Goal: Task Accomplishment & Management: Manage account settings

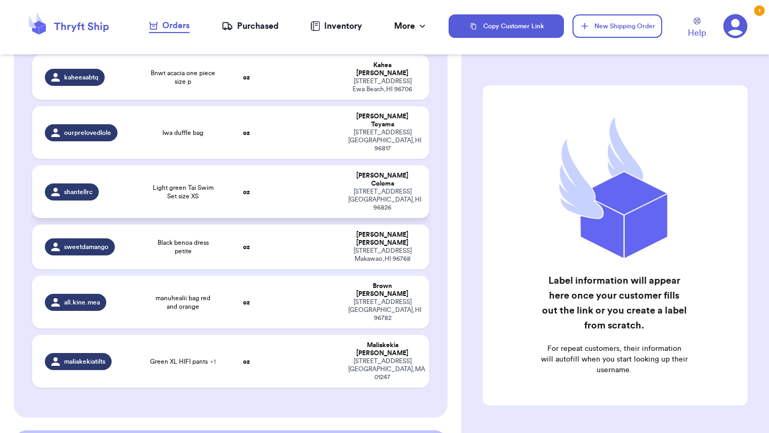
scroll to position [271, 0]
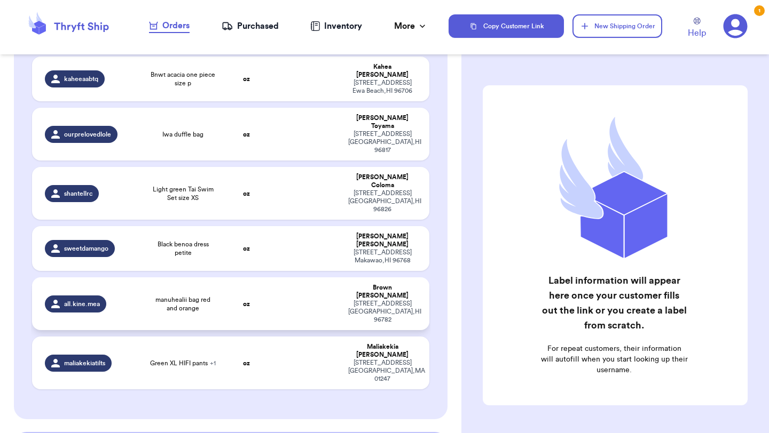
click at [208, 296] on span "manuhealii bag red and orange" at bounding box center [182, 304] width 67 height 17
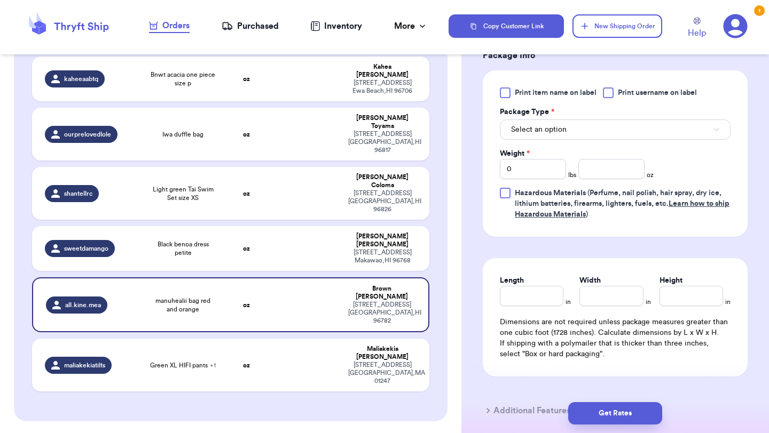
scroll to position [413, 0]
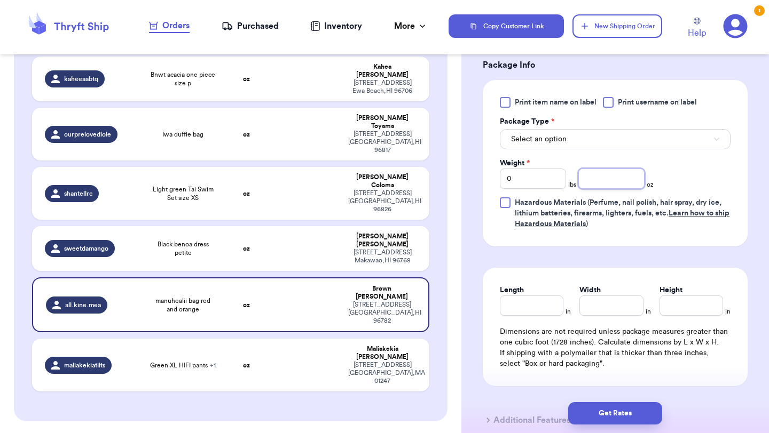
click at [611, 172] on input "number" at bounding box center [611, 179] width 66 height 20
type input "4"
click at [578, 139] on button "Select an option" at bounding box center [615, 139] width 231 height 20
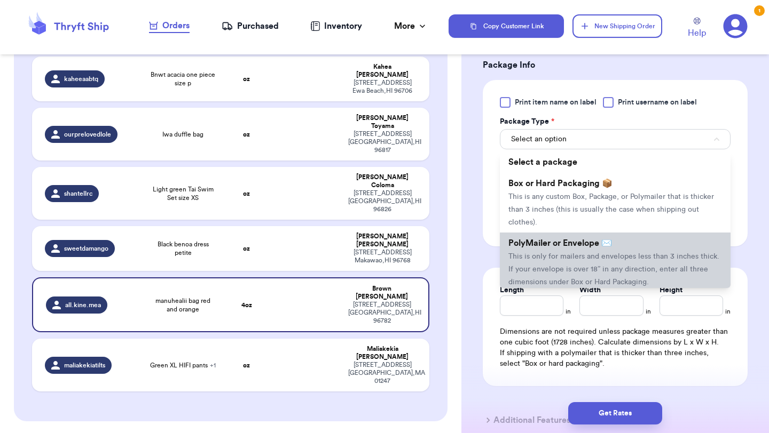
click at [573, 257] on span "This is only for mailers and envelopes less than 3 inches thick. If your envelo…" at bounding box center [613, 269] width 211 height 33
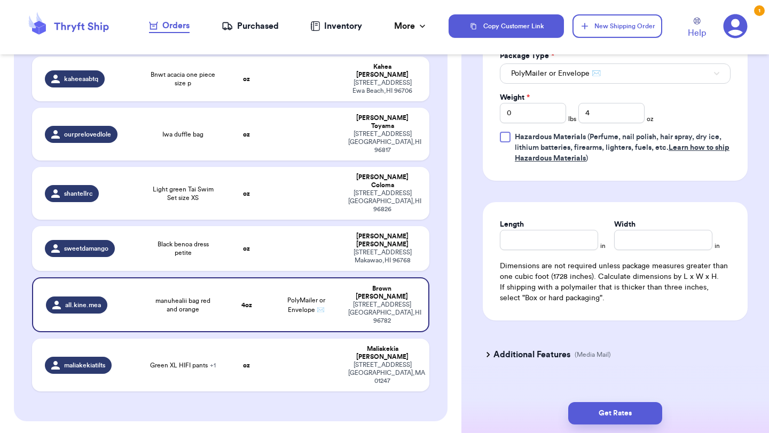
scroll to position [482, 0]
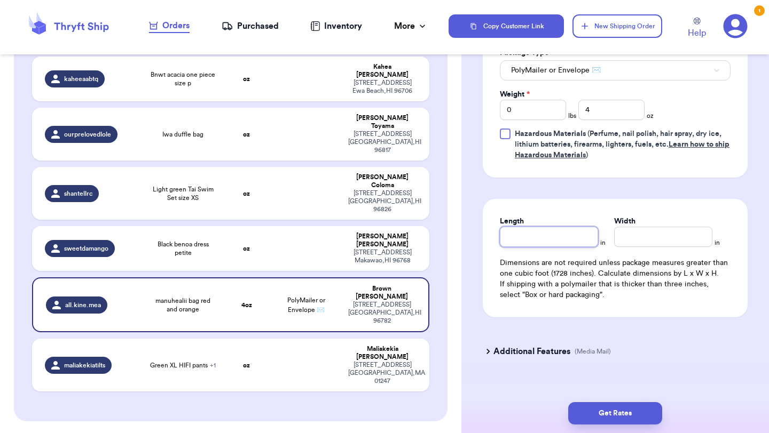
click at [553, 233] on input "Length" at bounding box center [549, 237] width 98 height 20
type input "10"
click at [655, 226] on div "Width *" at bounding box center [663, 221] width 98 height 11
click at [654, 239] on input "Width *" at bounding box center [663, 237] width 98 height 20
type input "10"
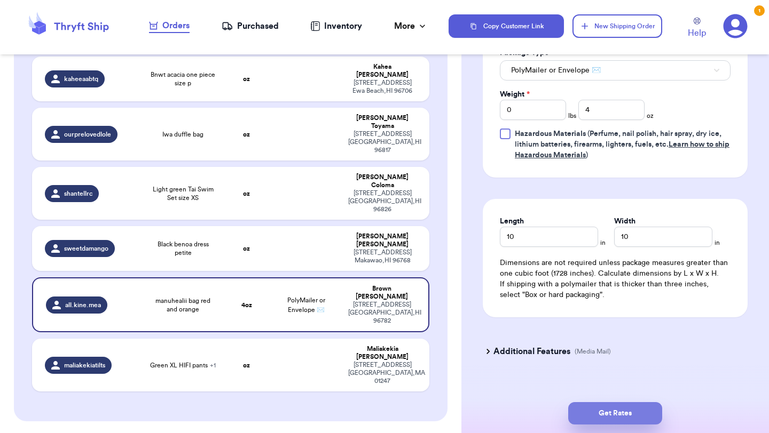
click at [631, 418] on button "Get Rates" at bounding box center [615, 413] width 94 height 22
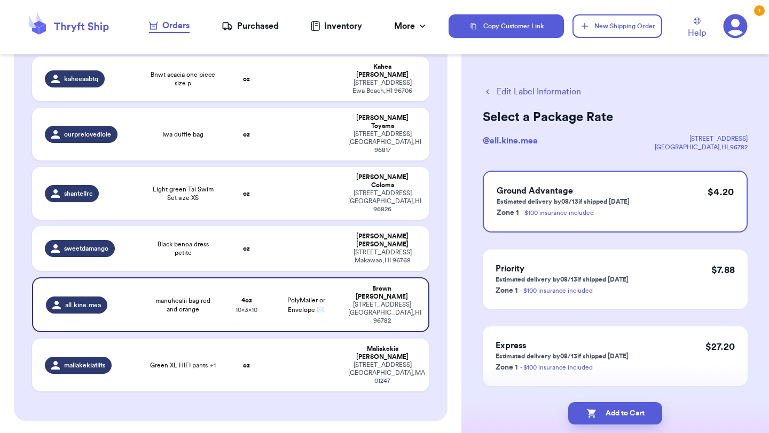
click at [602, 202] on p "Estimated delivery by 08/13 if shipped [DATE]" at bounding box center [562, 201] width 133 height 9
click at [619, 416] on button "Add to Cart" at bounding box center [615, 413] width 94 height 22
checkbox input "true"
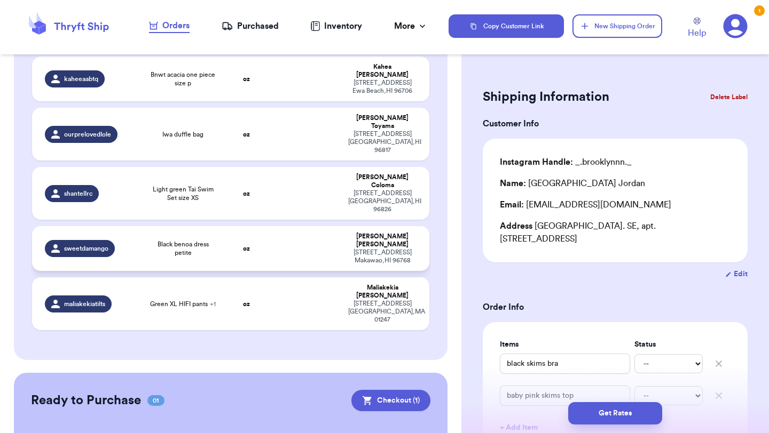
click at [348, 233] on div "[PERSON_NAME]" at bounding box center [382, 241] width 68 height 16
type input "Black benoa dress petite"
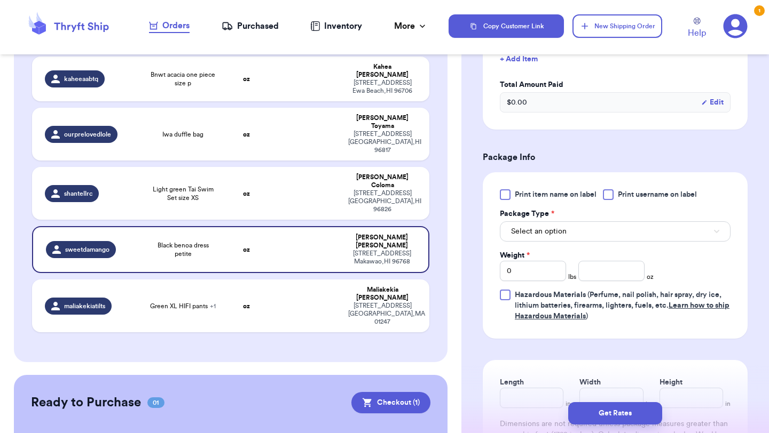
scroll to position [329, 0]
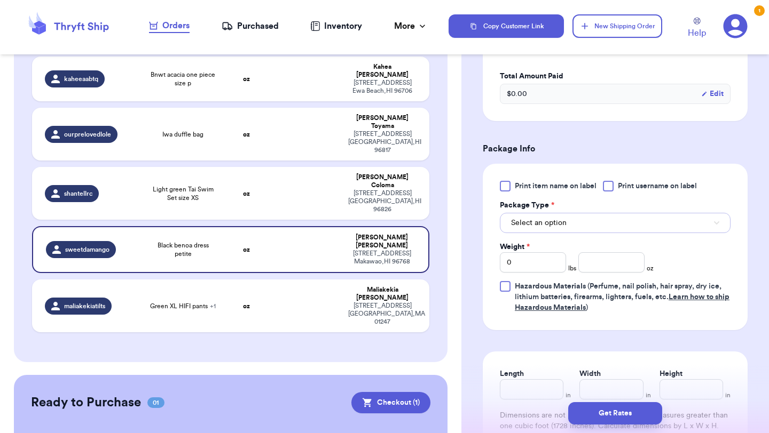
click at [533, 231] on button "Select an option" at bounding box center [615, 223] width 231 height 20
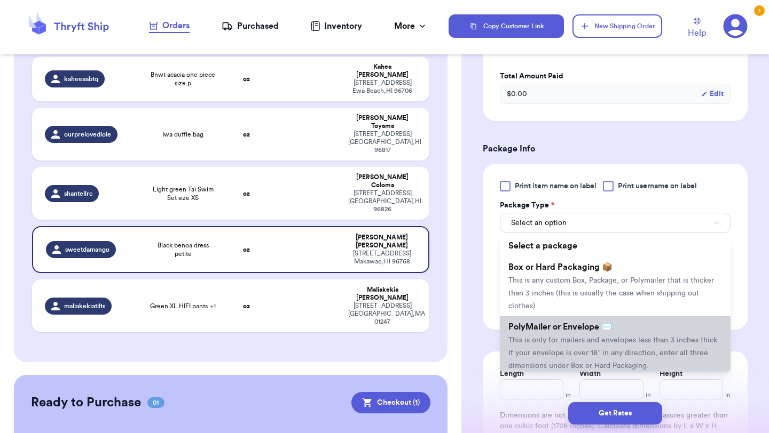
click at [551, 331] on span "PolyMailer or Envelope ✉️" at bounding box center [560, 327] width 104 height 9
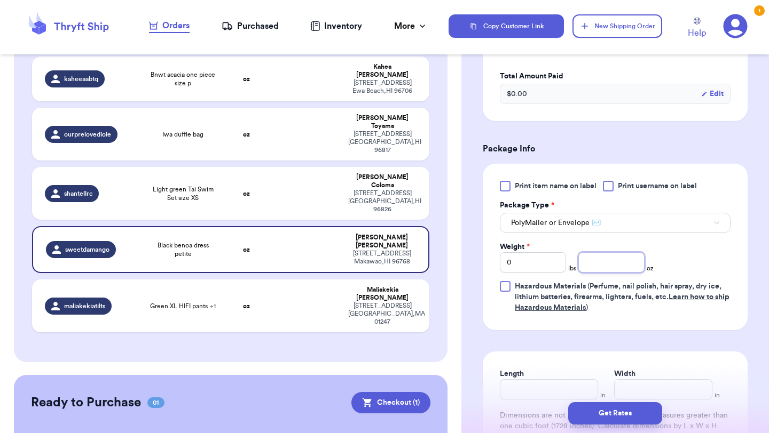
click at [608, 266] on input "number" at bounding box center [611, 262] width 66 height 20
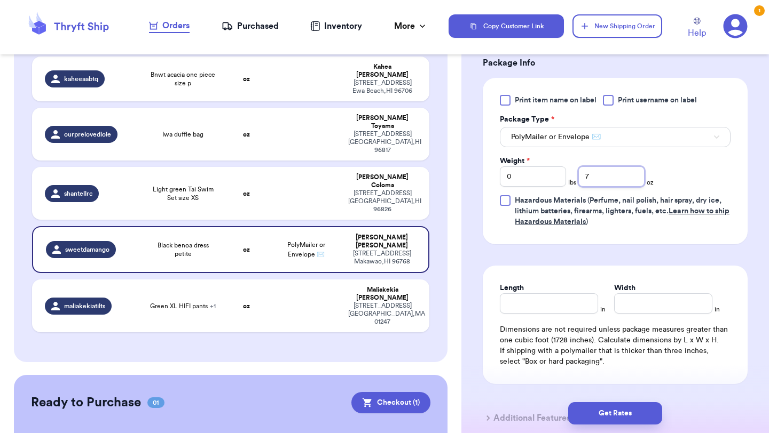
scroll to position [417, 0]
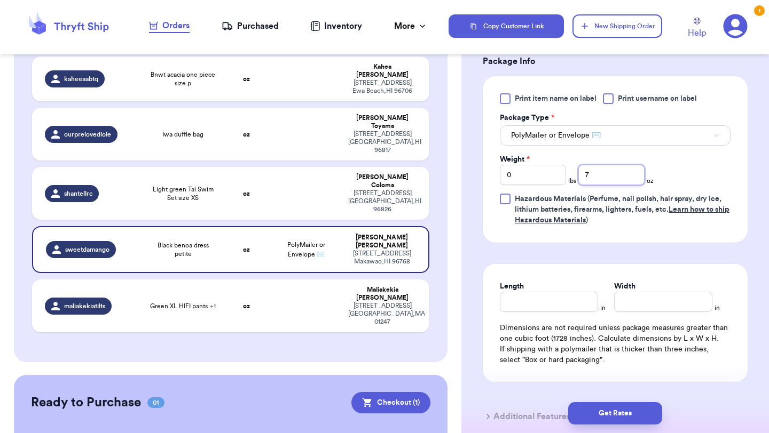
type input "7"
click at [566, 278] on div "Length in Width in Dimensions are not required unless package measures greater …" at bounding box center [615, 323] width 265 height 118
click at [566, 289] on div "Length" at bounding box center [549, 286] width 98 height 11
click at [566, 303] on input "Length" at bounding box center [549, 302] width 98 height 20
type input "10"
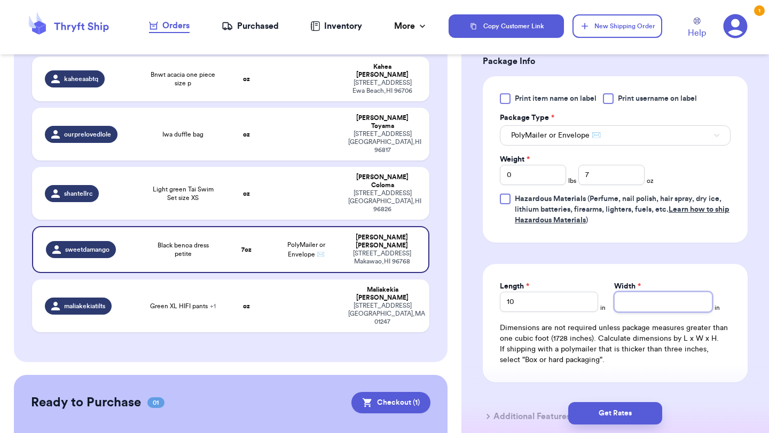
click at [650, 298] on input "Width *" at bounding box center [663, 302] width 98 height 20
type input "10"
click at [649, 412] on button "Get Rates" at bounding box center [615, 413] width 94 height 22
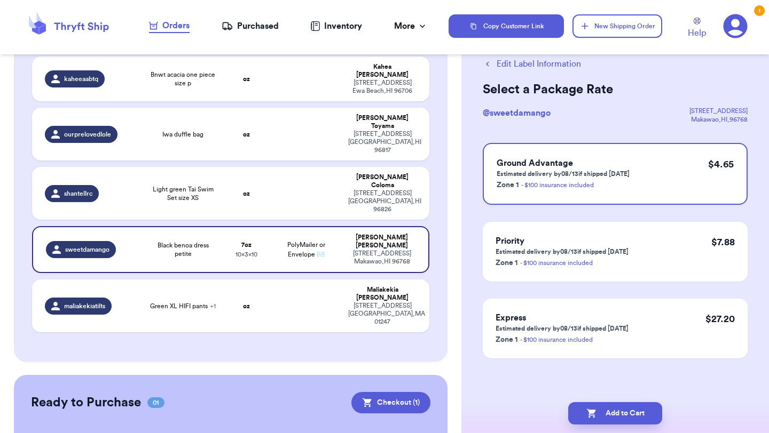
scroll to position [0, 0]
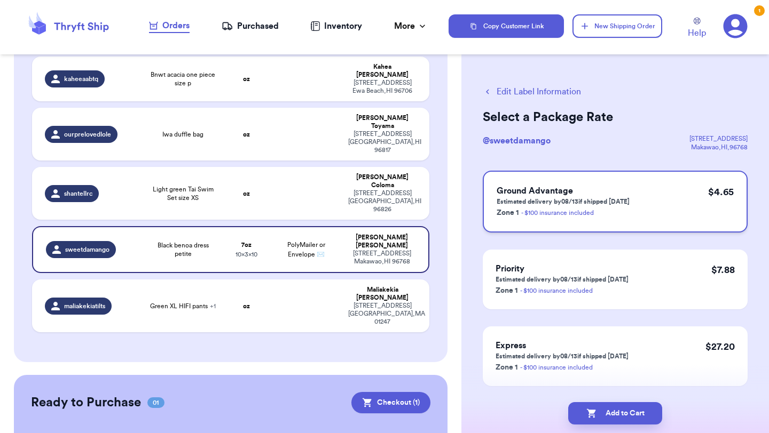
click at [588, 202] on p "Estimated delivery by 08/13 if shipped [DATE]" at bounding box center [562, 201] width 133 height 9
click at [614, 414] on button "Add to Cart" at bounding box center [615, 413] width 94 height 22
checkbox input "true"
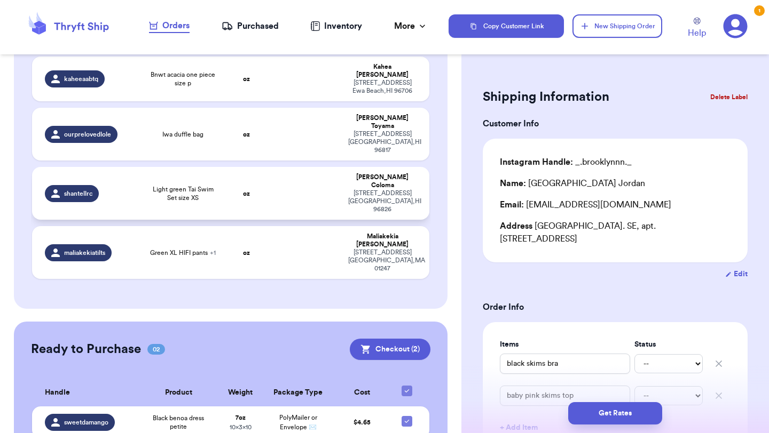
click at [180, 185] on span "Light green Tai Swim Set size XS" at bounding box center [182, 193] width 67 height 17
type input "Light green Tai Swim Set size XS"
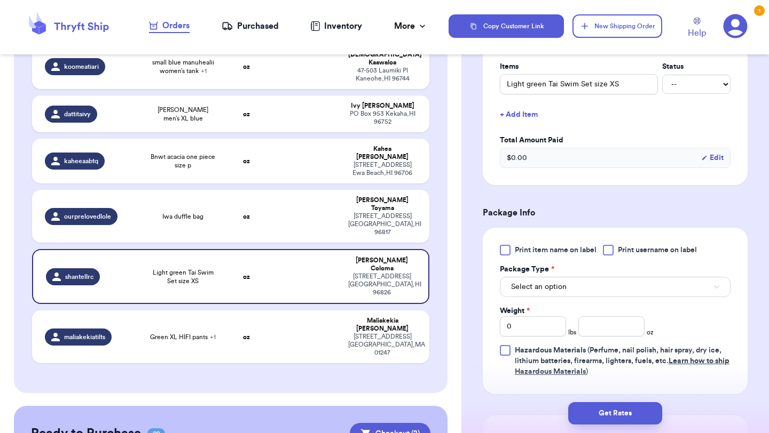
scroll to position [284, 0]
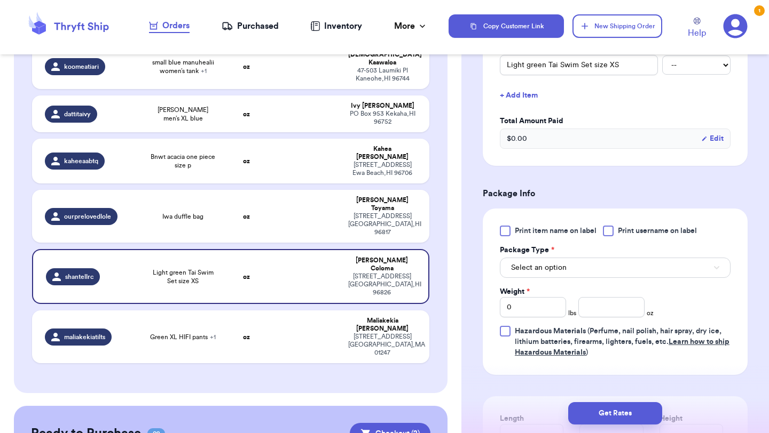
click at [559, 257] on div "Select an option" at bounding box center [615, 267] width 231 height 22
click at [559, 267] on span "Select an option" at bounding box center [539, 268] width 56 height 11
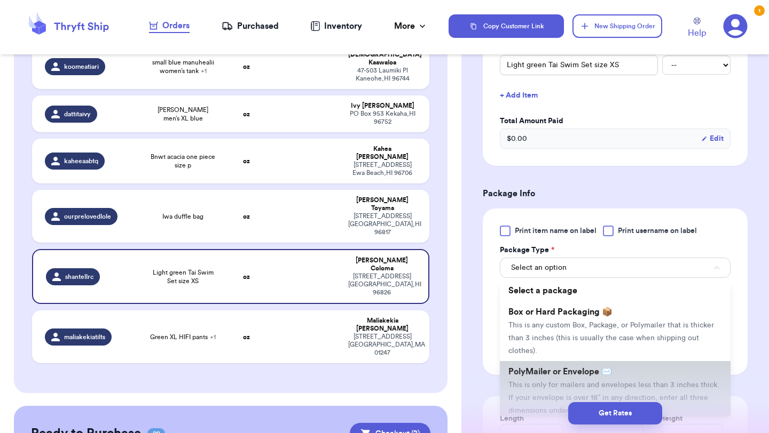
click at [547, 379] on li "PolyMailer or Envelope ✉️ This is only for mailers and envelopes less than 3 in…" at bounding box center [615, 391] width 231 height 60
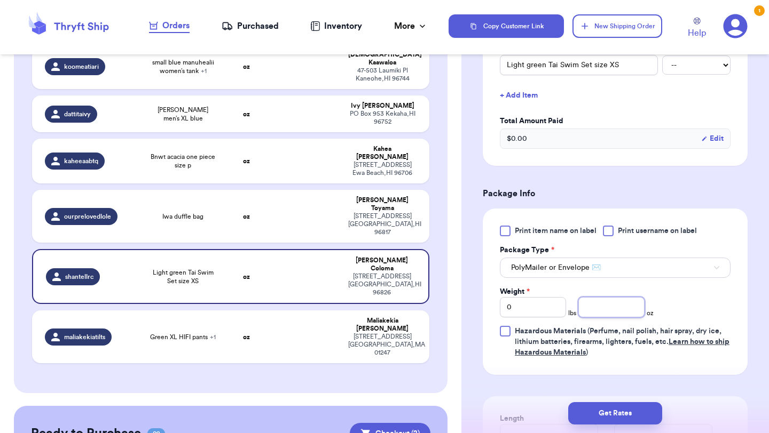
click at [612, 313] on input "number" at bounding box center [611, 307] width 66 height 20
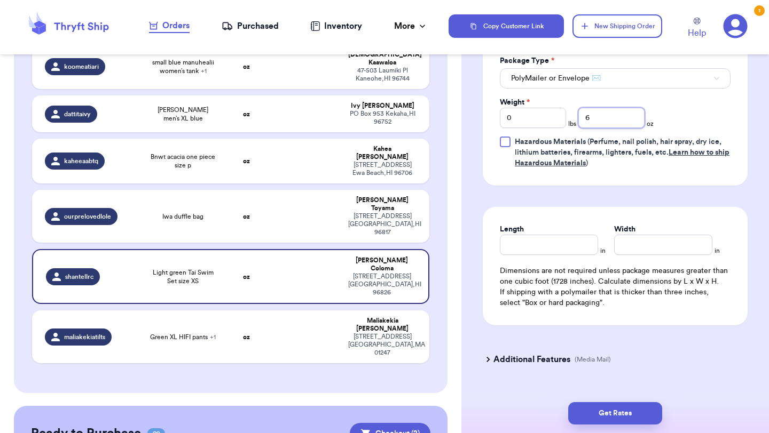
scroll to position [483, 0]
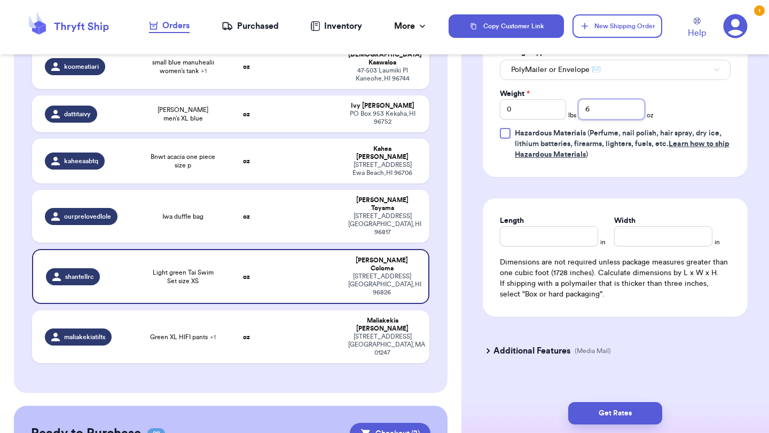
type input "6"
click at [556, 246] on input "Length" at bounding box center [549, 236] width 98 height 20
type input "10"
click at [647, 230] on input "Width *" at bounding box center [663, 236] width 98 height 20
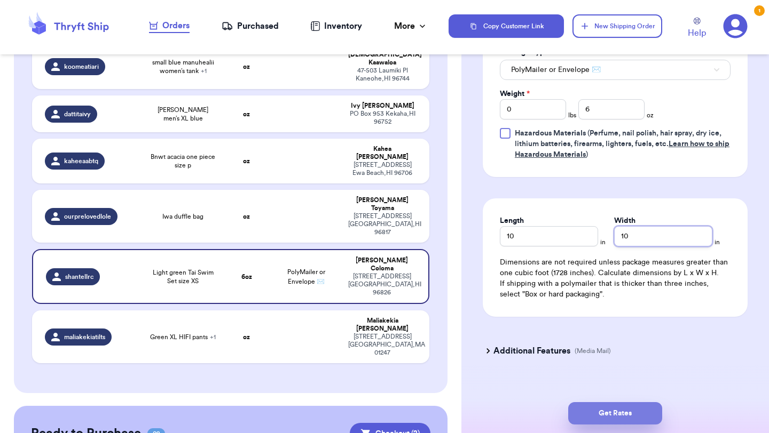
type input "10"
click at [627, 418] on button "Get Rates" at bounding box center [615, 413] width 94 height 22
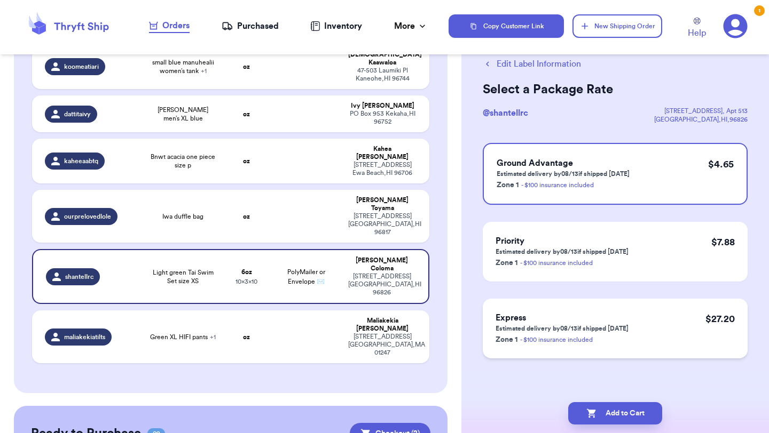
scroll to position [0, 0]
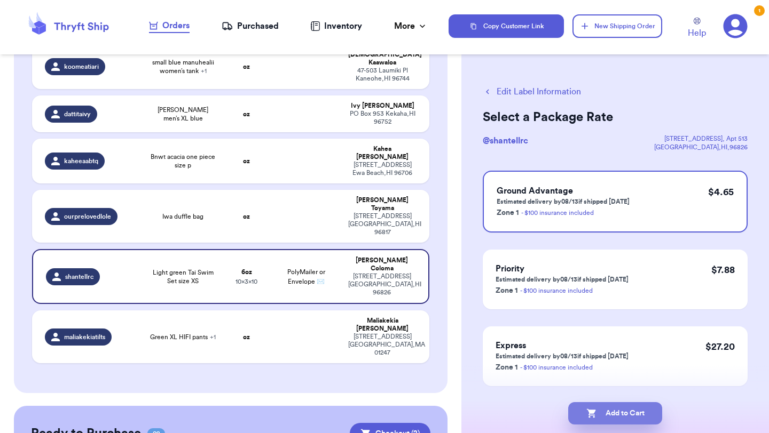
click at [622, 416] on button "Add to Cart" at bounding box center [615, 413] width 94 height 22
checkbox input "true"
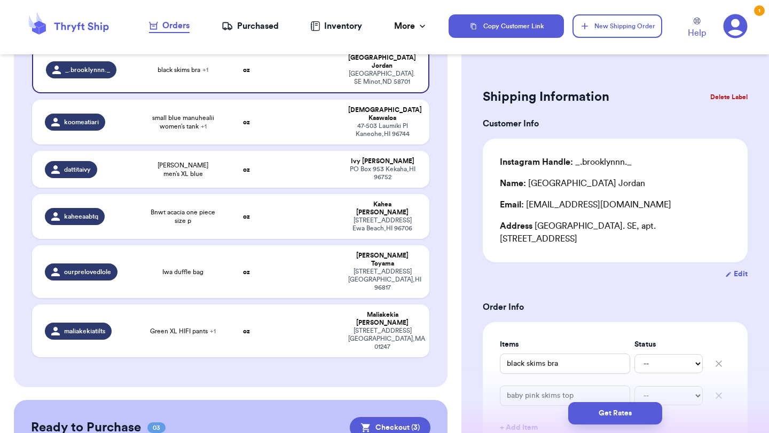
scroll to position [133, 0]
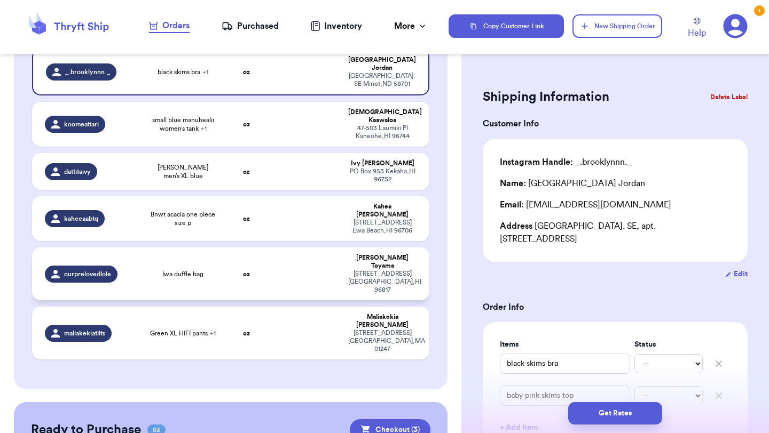
click at [317, 248] on td at bounding box center [306, 274] width 72 height 53
type input "Iwa duffle bag"
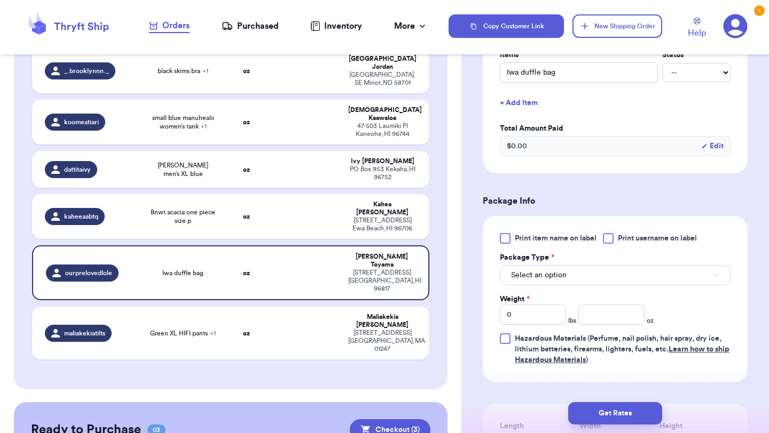
scroll to position [318, 0]
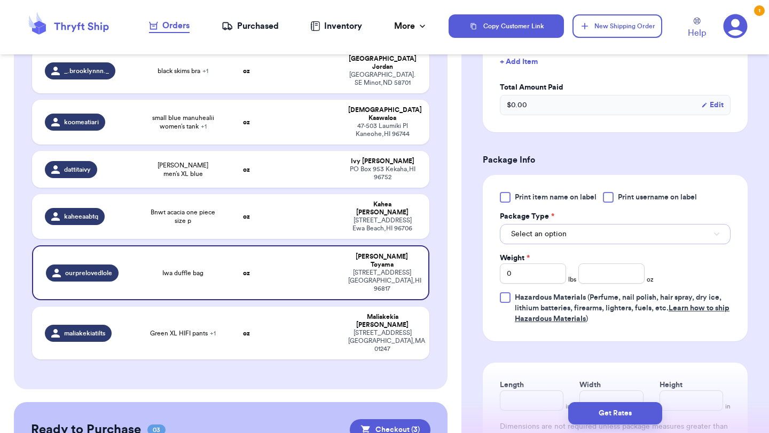
click at [571, 238] on button "Select an option" at bounding box center [615, 234] width 231 height 20
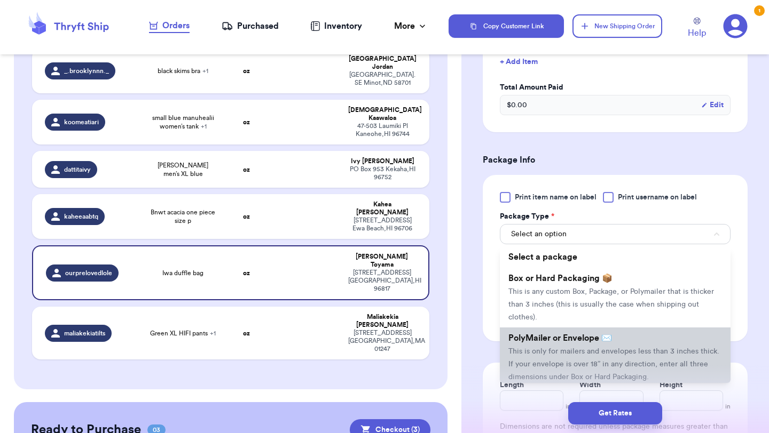
click at [586, 348] on span "This is only for mailers and envelopes less than 3 inches thick. If your envelo…" at bounding box center [613, 364] width 211 height 33
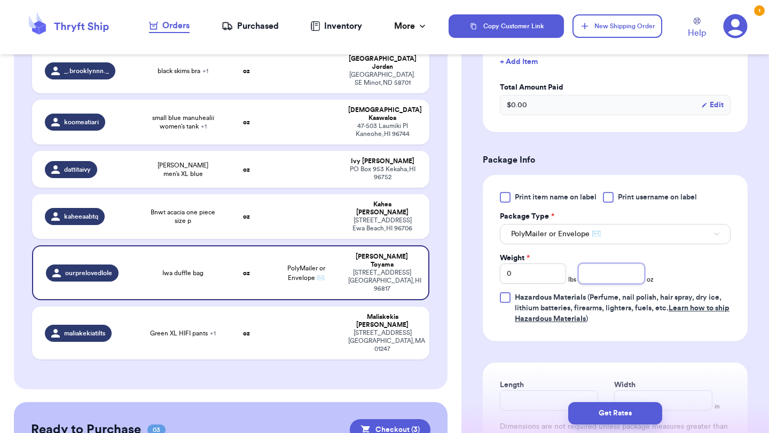
click at [613, 272] on input "number" at bounding box center [611, 274] width 66 height 20
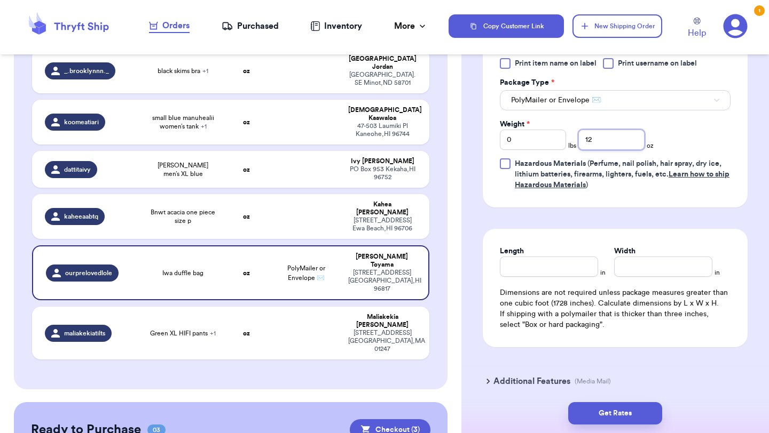
scroll to position [474, 0]
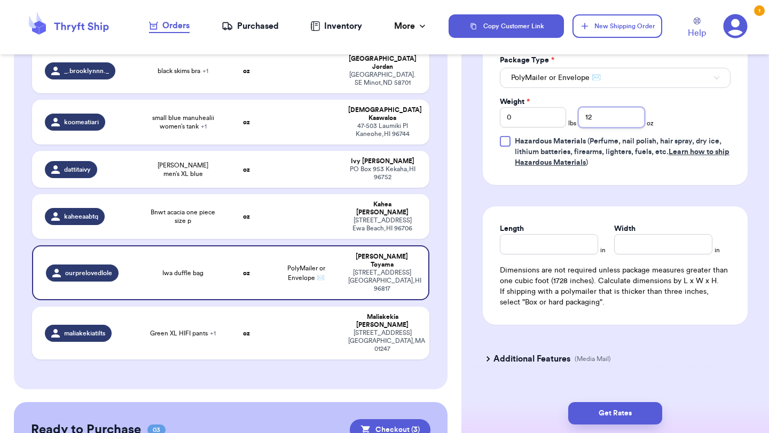
type input "12"
click at [571, 249] on input "Length" at bounding box center [549, 244] width 98 height 20
type input "10"
click at [677, 244] on input "Width *" at bounding box center [663, 244] width 98 height 20
type input "10"
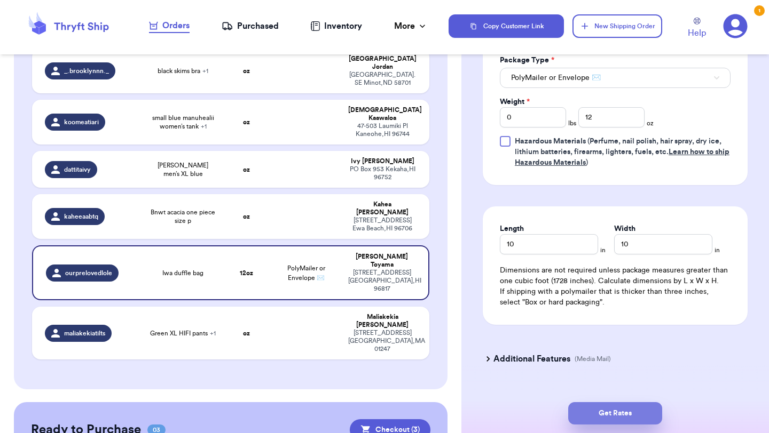
click at [616, 417] on button "Get Rates" at bounding box center [615, 413] width 94 height 22
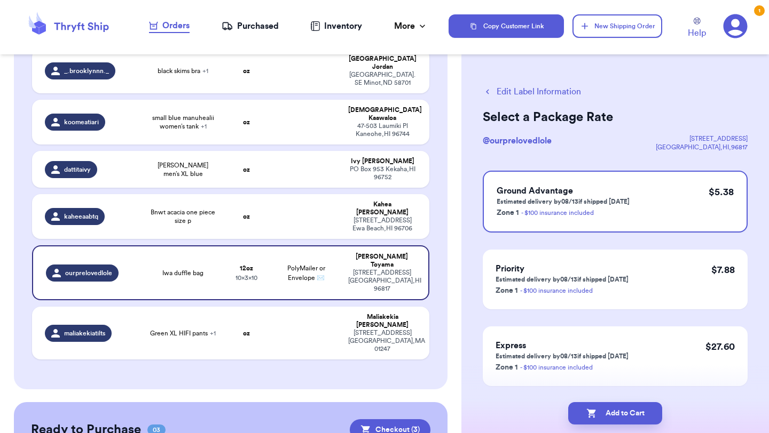
click at [616, 417] on button "Add to Cart" at bounding box center [615, 413] width 94 height 22
checkbox input "true"
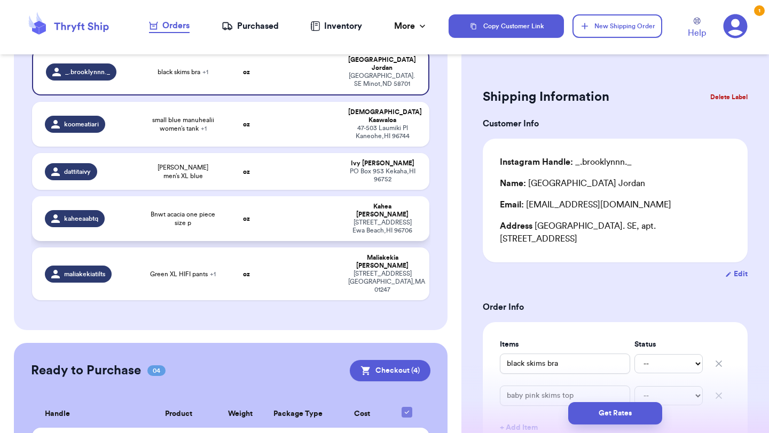
click at [276, 196] on td at bounding box center [306, 218] width 72 height 45
type input "Bnwt acacia one piece size p"
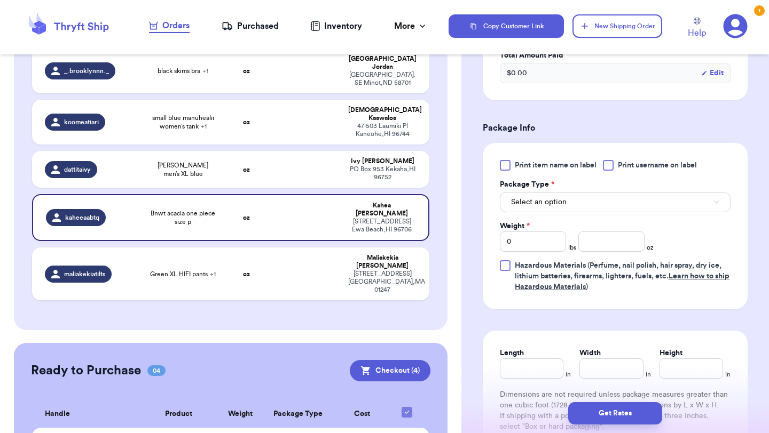
scroll to position [351, 0]
click at [578, 204] on button "Select an option" at bounding box center [615, 202] width 231 height 20
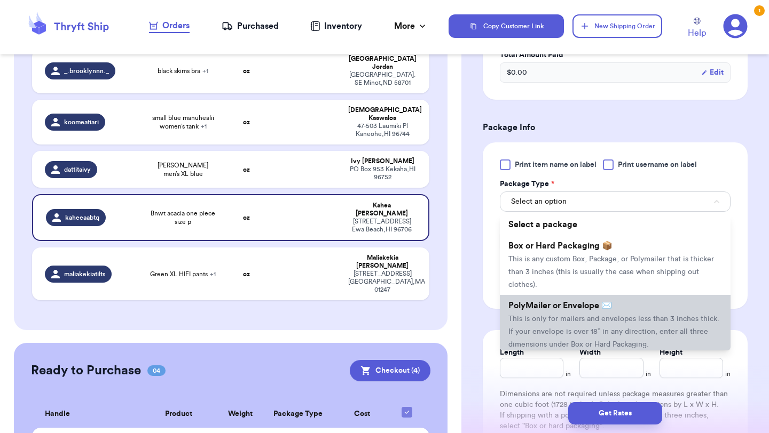
click at [563, 330] on span "This is only for mailers and envelopes less than 3 inches thick. If your envelo…" at bounding box center [613, 331] width 211 height 33
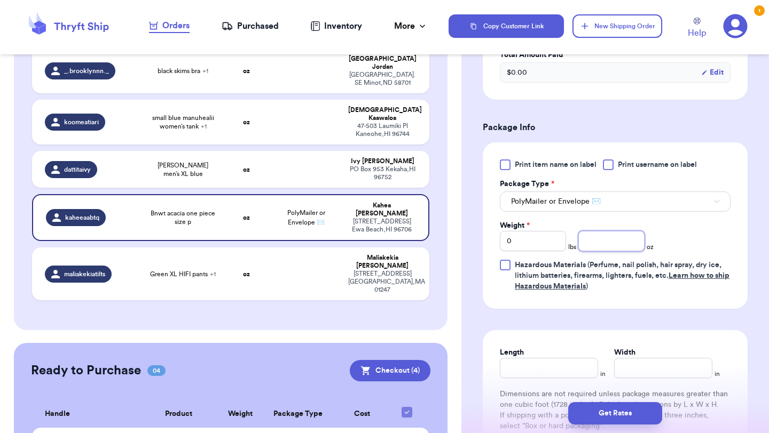
click at [620, 243] on input "number" at bounding box center [611, 241] width 66 height 20
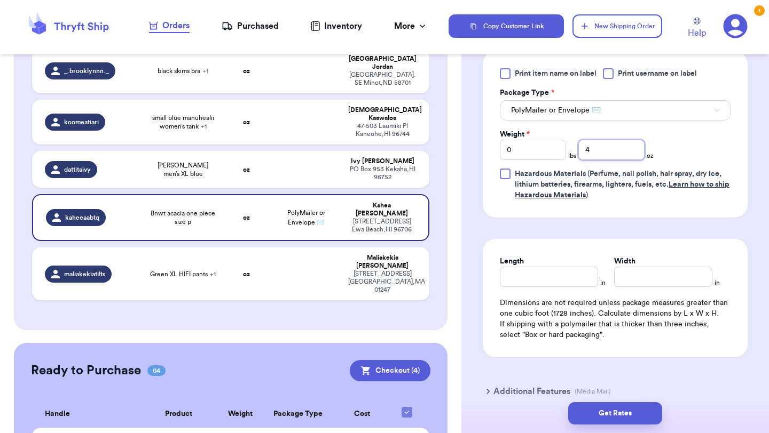
scroll to position [443, 0]
type input "4"
click at [539, 271] on input "Length" at bounding box center [549, 276] width 98 height 20
type input "10"
click at [638, 279] on input "Width *" at bounding box center [663, 276] width 98 height 20
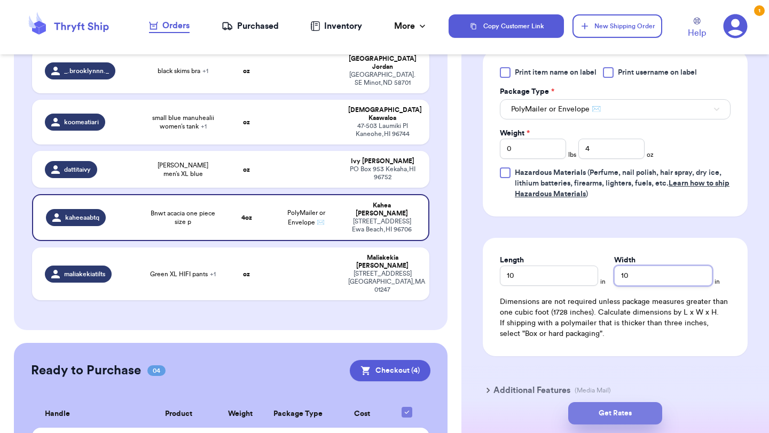
type input "10"
click at [626, 413] on button "Get Rates" at bounding box center [615, 413] width 94 height 22
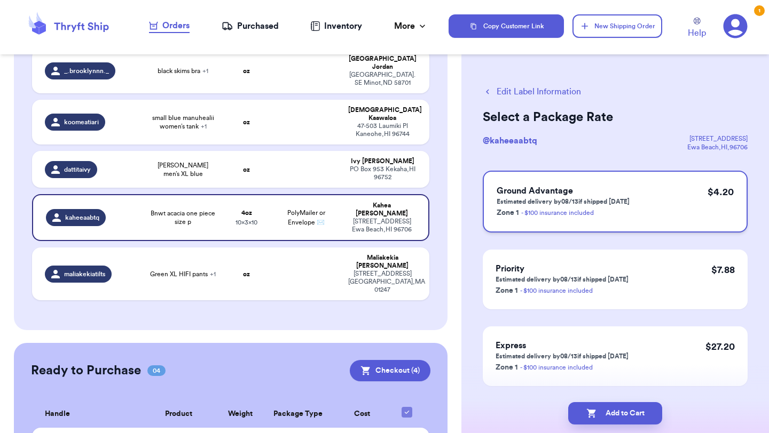
click at [597, 222] on div "Ground Advantage Estimated delivery by 08/13 if shipped [DATE] Zone 1 - $100 in…" at bounding box center [615, 202] width 265 height 62
click at [615, 419] on button "Add to Cart" at bounding box center [615, 413] width 94 height 22
checkbox input "true"
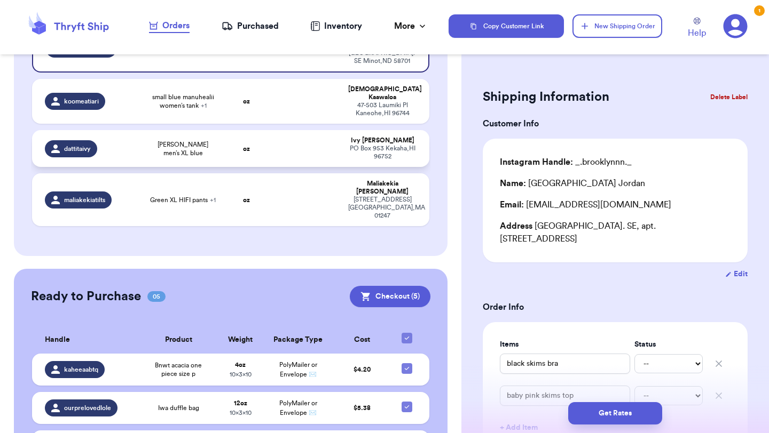
scroll to position [156, 0]
click at [191, 140] on span "[PERSON_NAME] men’s XL blue" at bounding box center [182, 148] width 67 height 17
type input "[PERSON_NAME] men’s XL blue"
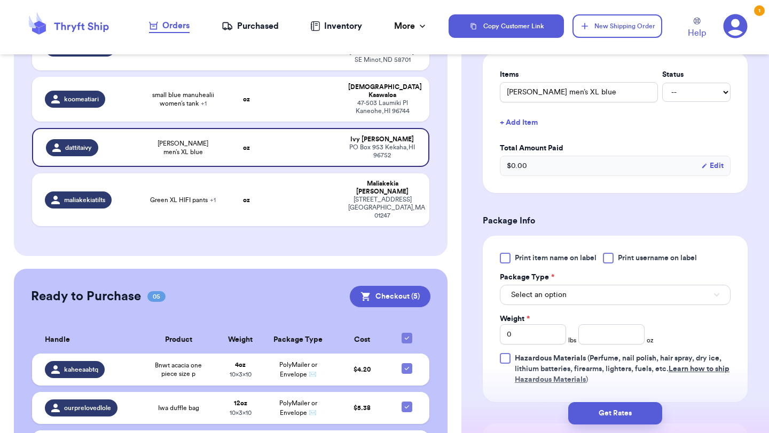
scroll to position [273, 0]
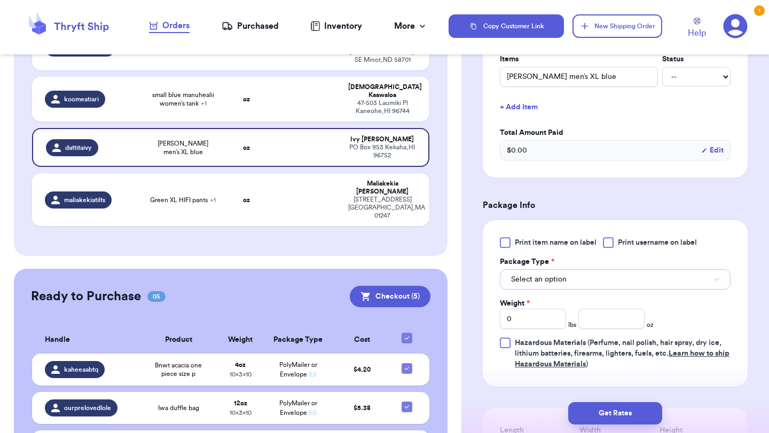
click at [564, 279] on span "Select an option" at bounding box center [539, 279] width 56 height 11
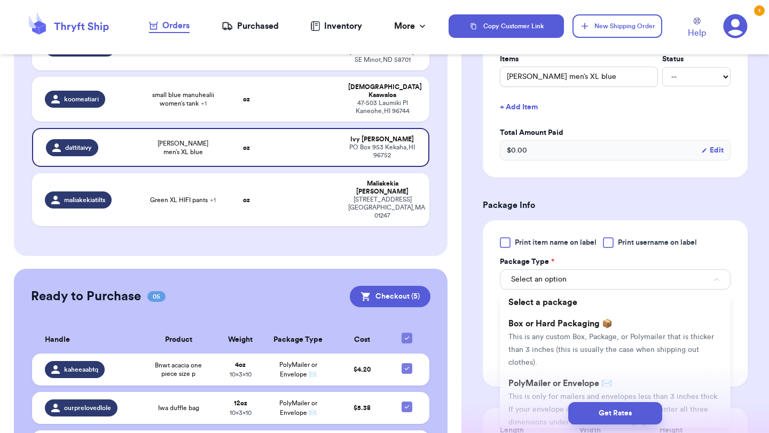
click at [546, 394] on div "Get Rates" at bounding box center [614, 413] width 307 height 39
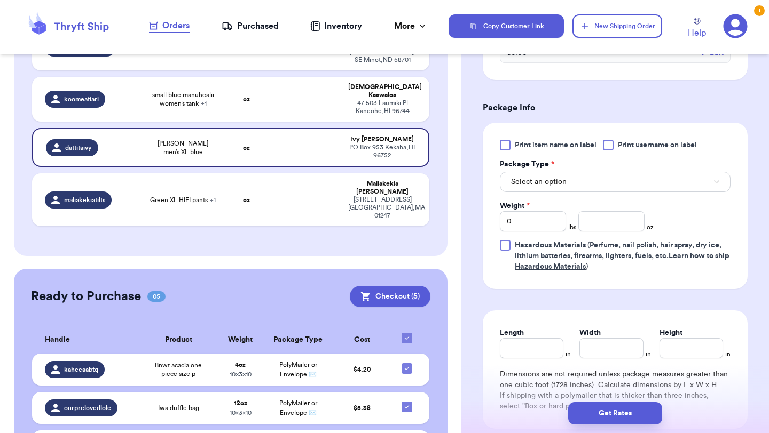
scroll to position [383, 0]
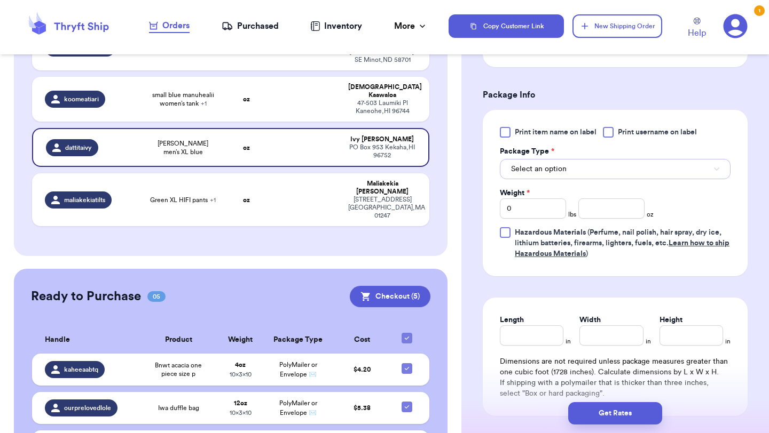
click at [563, 165] on span "Select an option" at bounding box center [539, 169] width 56 height 11
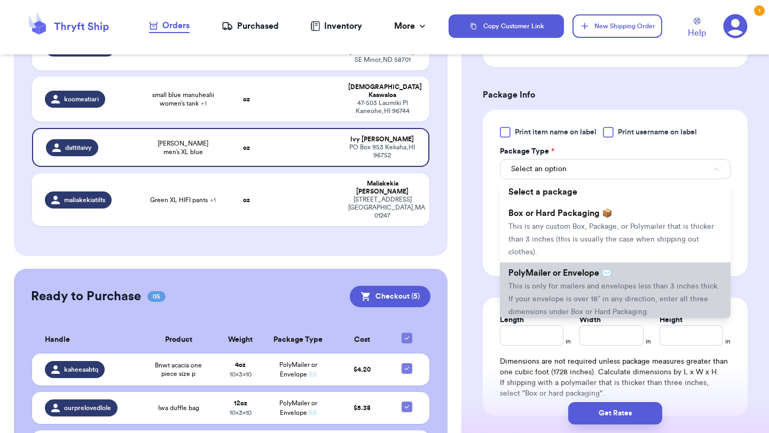
click at [552, 294] on li "PolyMailer or Envelope ✉️ This is only for mailers and envelopes less than 3 in…" at bounding box center [615, 293] width 231 height 60
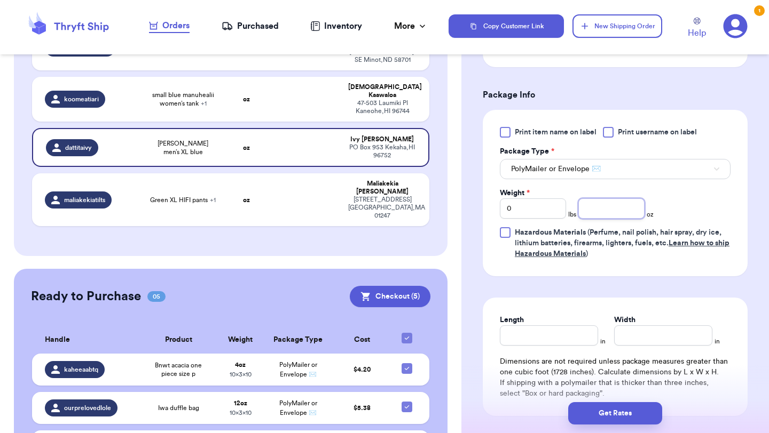
click at [614, 212] on input "number" at bounding box center [611, 209] width 66 height 20
type input "11"
click at [551, 338] on input "Length" at bounding box center [549, 336] width 98 height 20
type input "10"
click at [628, 343] on input "Width *" at bounding box center [663, 336] width 98 height 20
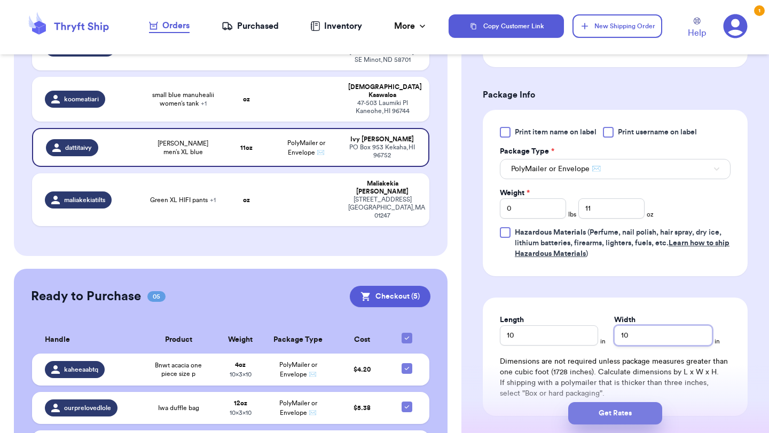
type input "10"
click at [619, 414] on button "Get Rates" at bounding box center [615, 413] width 94 height 22
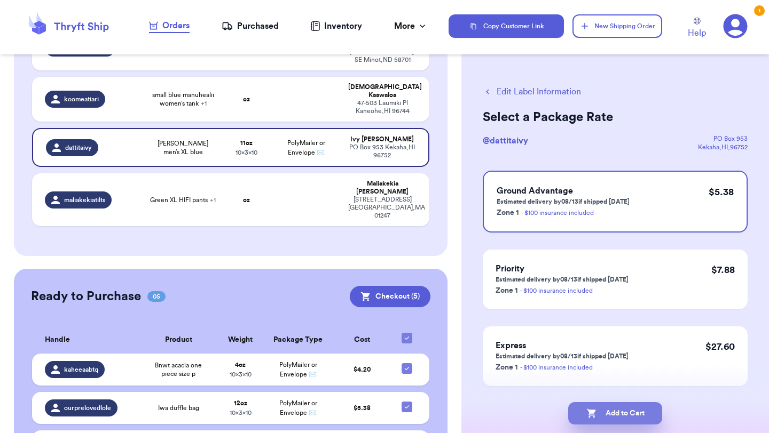
click at [604, 418] on button "Add to Cart" at bounding box center [615, 413] width 94 height 22
checkbox input "true"
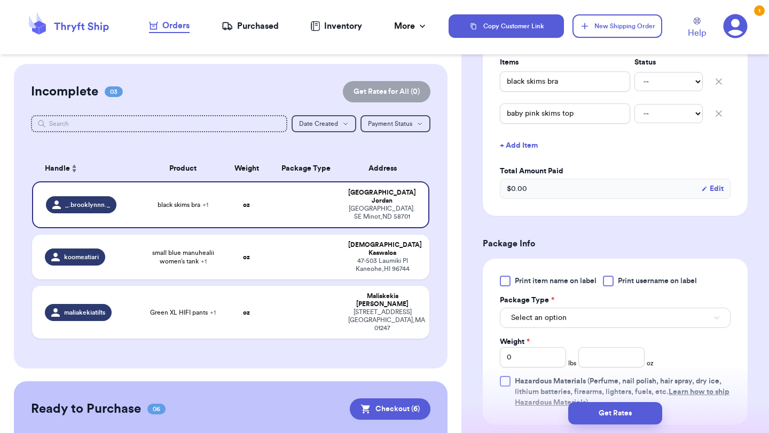
scroll to position [346, 0]
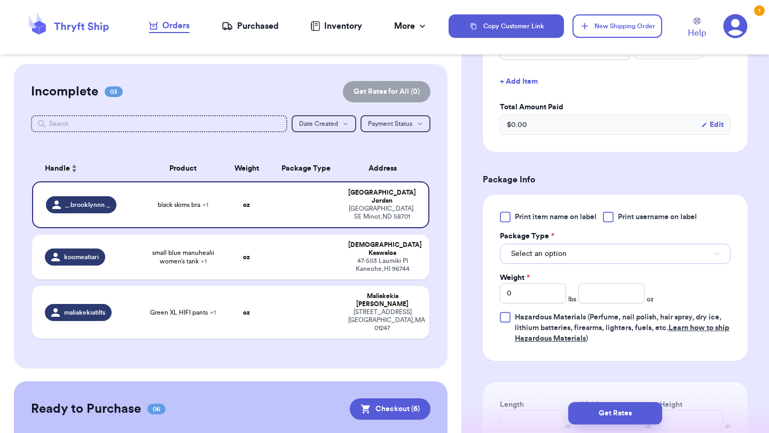
click at [597, 244] on button "Select an option" at bounding box center [615, 254] width 231 height 20
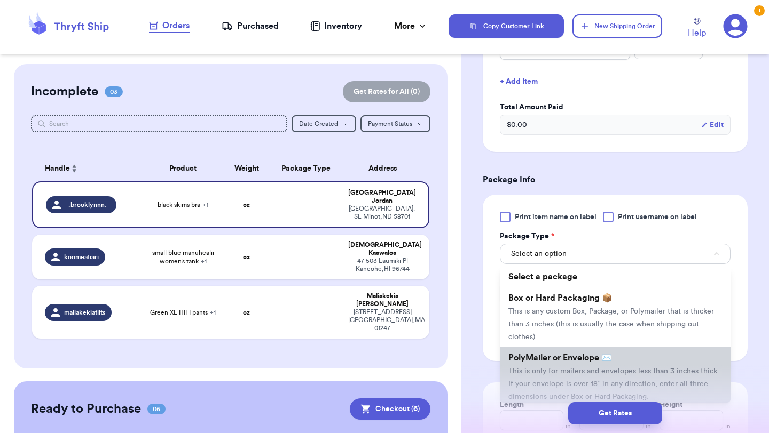
click at [573, 354] on span "PolyMailer or Envelope ✉️" at bounding box center [560, 358] width 104 height 9
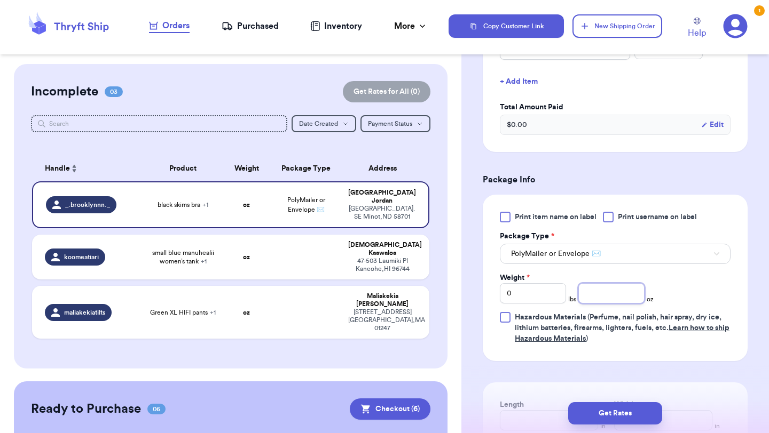
click at [611, 283] on input "number" at bounding box center [611, 293] width 66 height 20
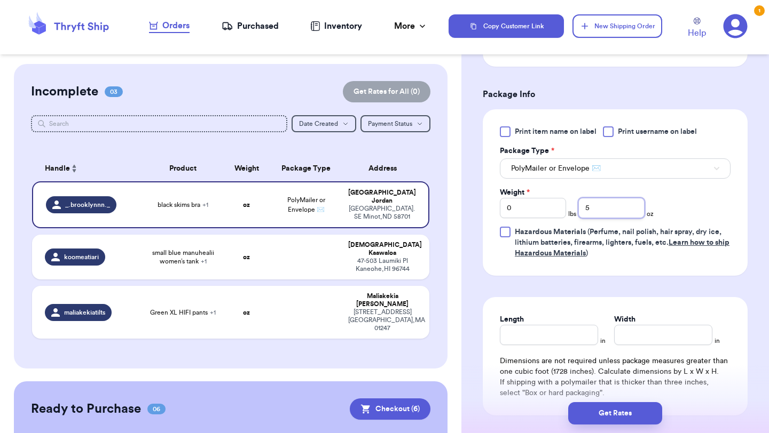
scroll to position [433, 0]
type input "5"
click at [561, 324] on input "Length" at bounding box center [549, 334] width 98 height 20
type input "10"
click at [658, 324] on input "Width *" at bounding box center [663, 334] width 98 height 20
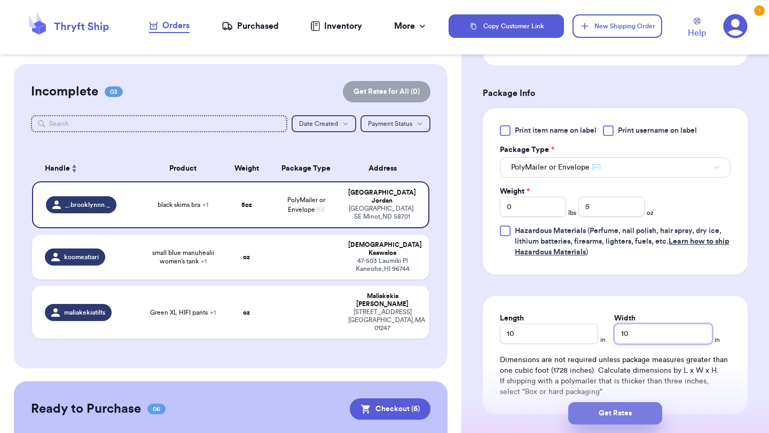
type input "10"
click at [630, 406] on button "Get Rates" at bounding box center [615, 413] width 94 height 22
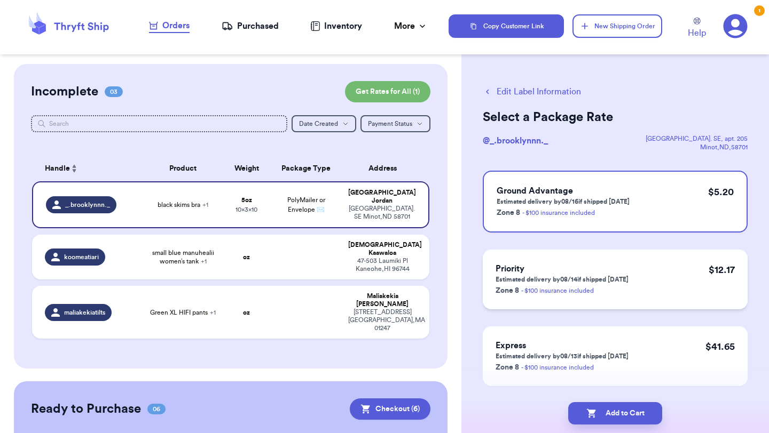
scroll to position [28, 0]
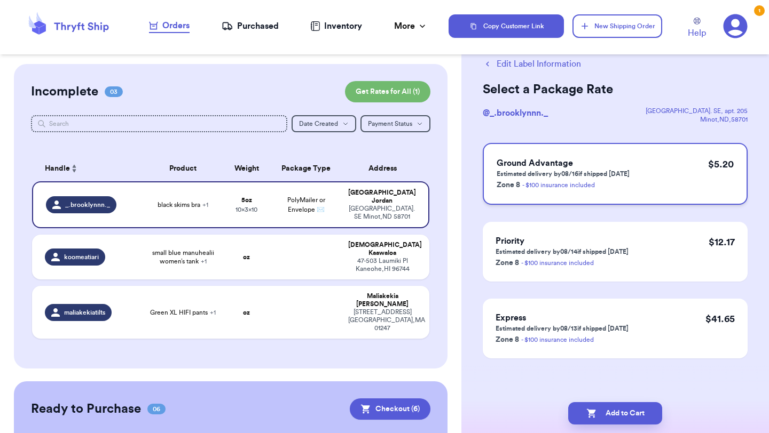
click at [629, 162] on div "Ground Advantage Estimated delivery by 08/16 if shipped [DATE] Zone 8 - $100 in…" at bounding box center [615, 174] width 265 height 62
click at [619, 410] on button "Add to Cart" at bounding box center [615, 413] width 94 height 22
checkbox input "true"
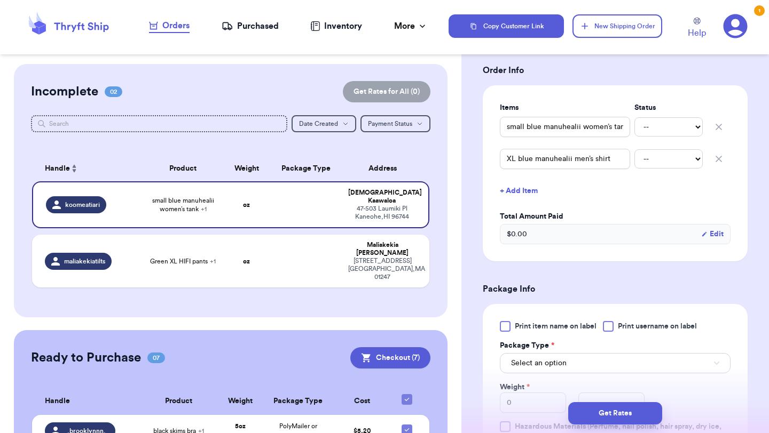
scroll to position [293, 0]
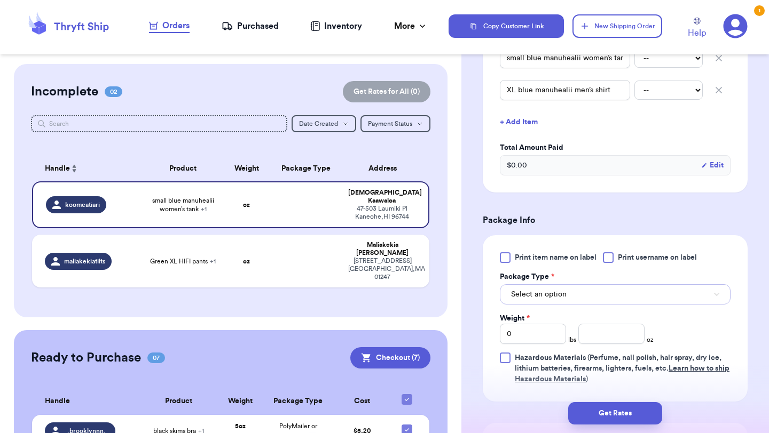
click at [575, 286] on button "Select an option" at bounding box center [615, 294] width 231 height 20
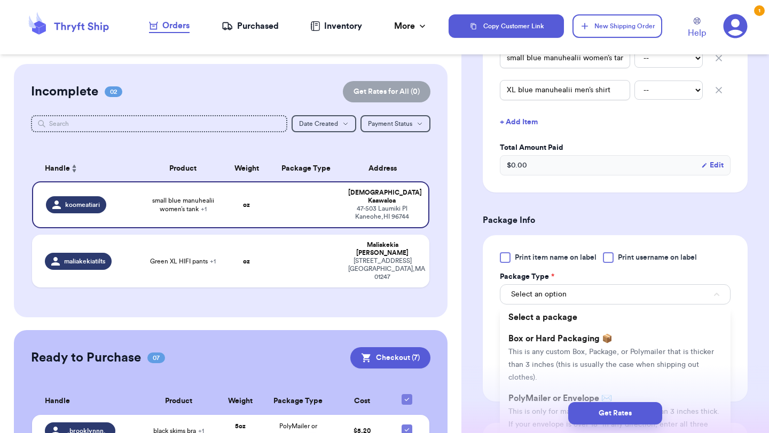
click at [567, 398] on div "Get Rates" at bounding box center [614, 413] width 307 height 39
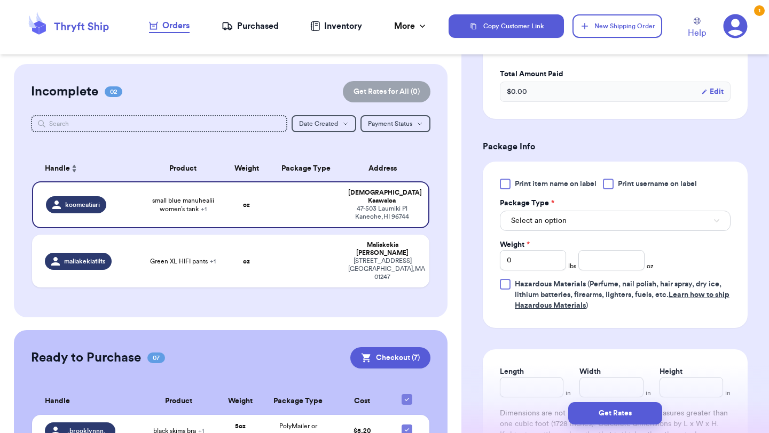
scroll to position [375, 0]
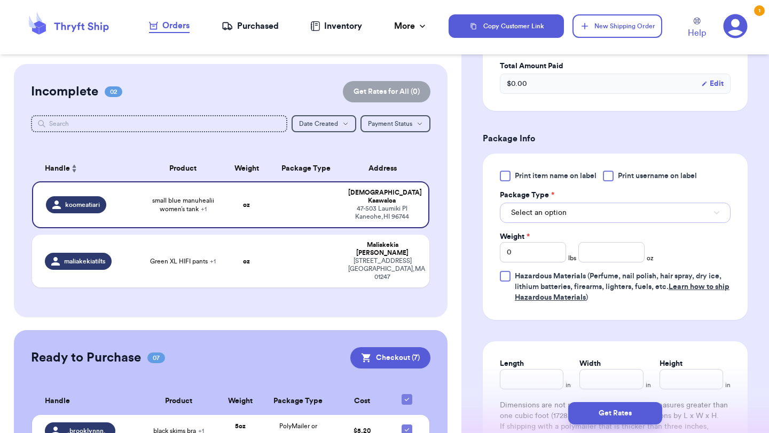
click at [558, 210] on span "Select an option" at bounding box center [539, 213] width 56 height 11
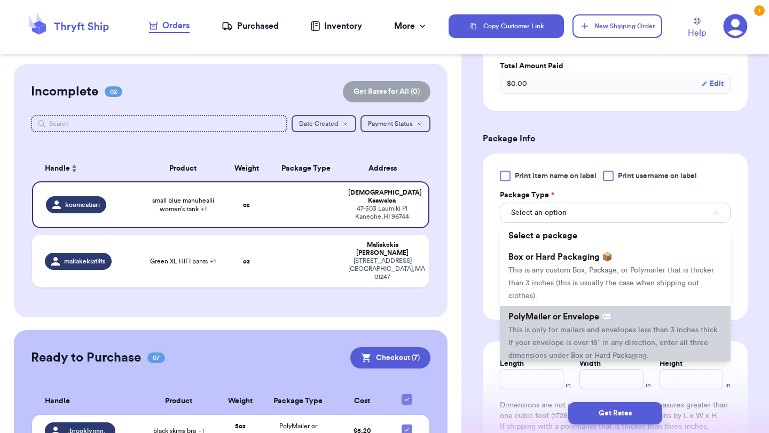
click at [546, 324] on li "PolyMailer or Envelope ✉️ This is only for mailers and envelopes less than 3 in…" at bounding box center [615, 336] width 231 height 60
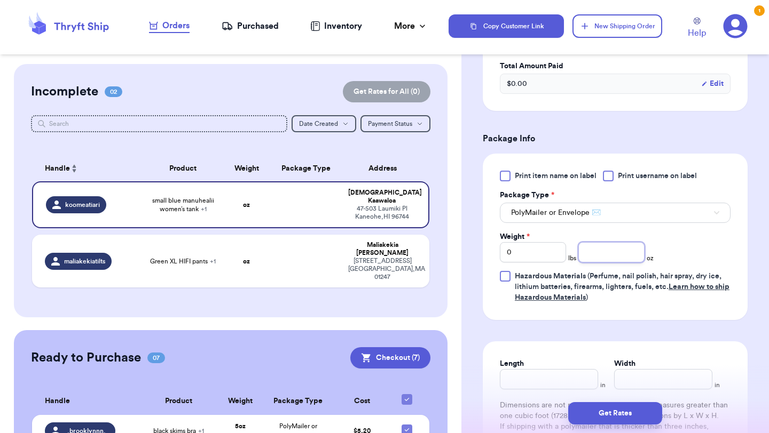
click at [616, 253] on input "number" at bounding box center [611, 252] width 66 height 20
type input "12"
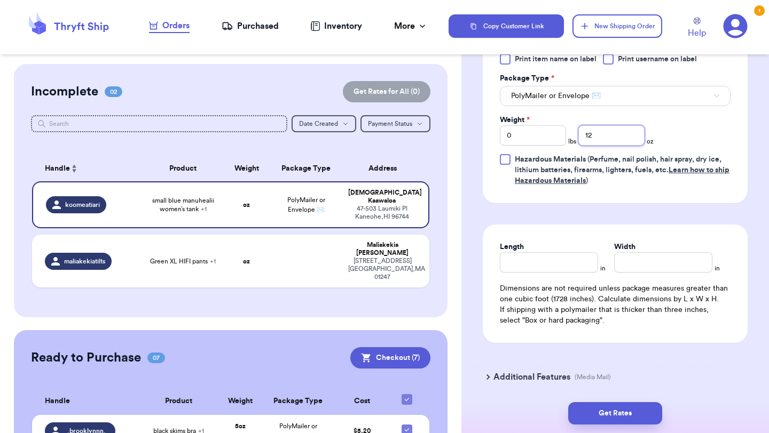
scroll to position [505, 0]
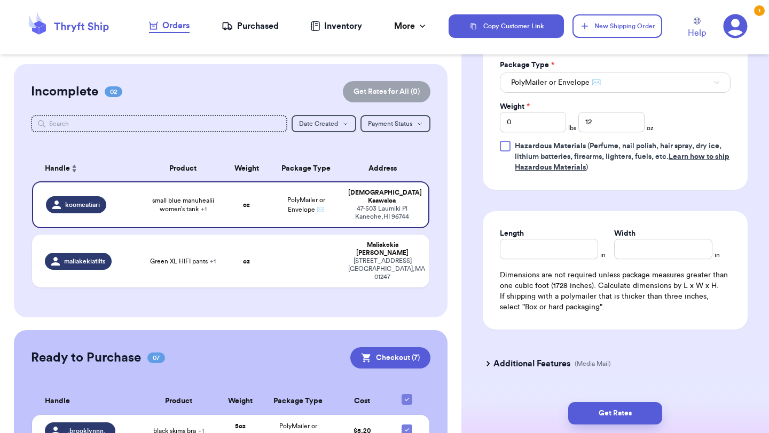
click at [552, 260] on div "Length in Width in Dimensions are not required unless package measures greater …" at bounding box center [615, 270] width 265 height 118
click at [553, 248] on input "Length" at bounding box center [549, 249] width 98 height 20
type input "10"
click at [672, 247] on input "Width *" at bounding box center [663, 249] width 98 height 20
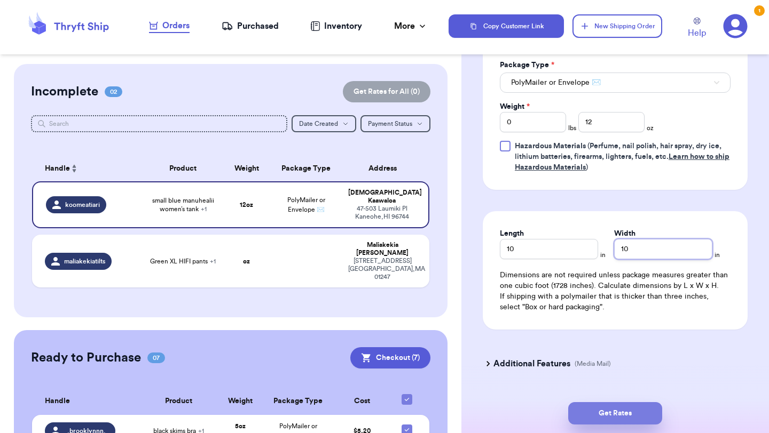
type input "10"
click at [598, 406] on button "Get Rates" at bounding box center [615, 413] width 94 height 22
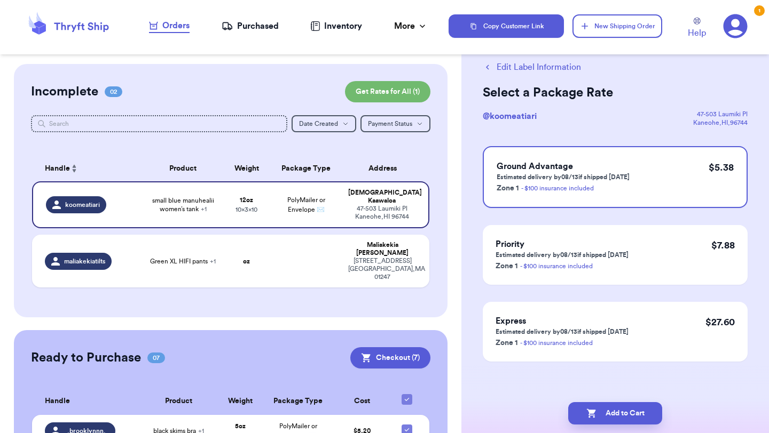
scroll to position [28, 0]
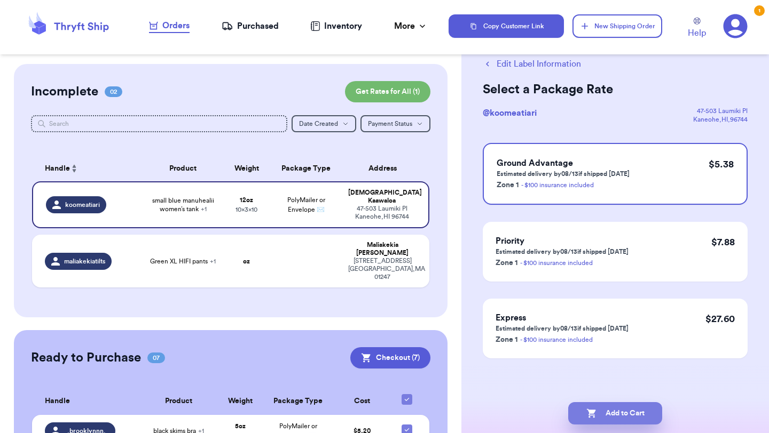
click at [607, 414] on button "Add to Cart" at bounding box center [615, 413] width 94 height 22
checkbox input "true"
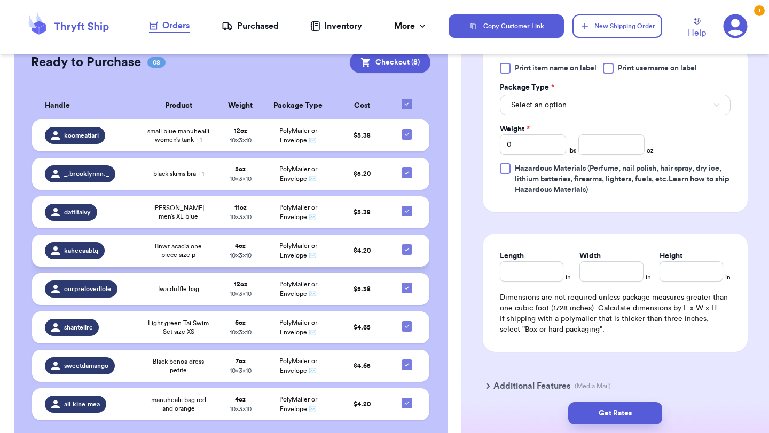
scroll to position [257, 0]
